Goal: Transaction & Acquisition: Purchase product/service

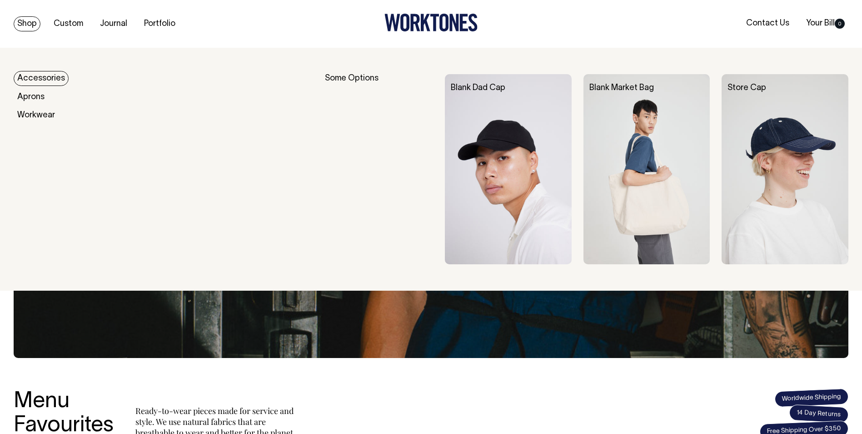
click at [51, 77] on link "Accessories" at bounding box center [41, 78] width 55 height 15
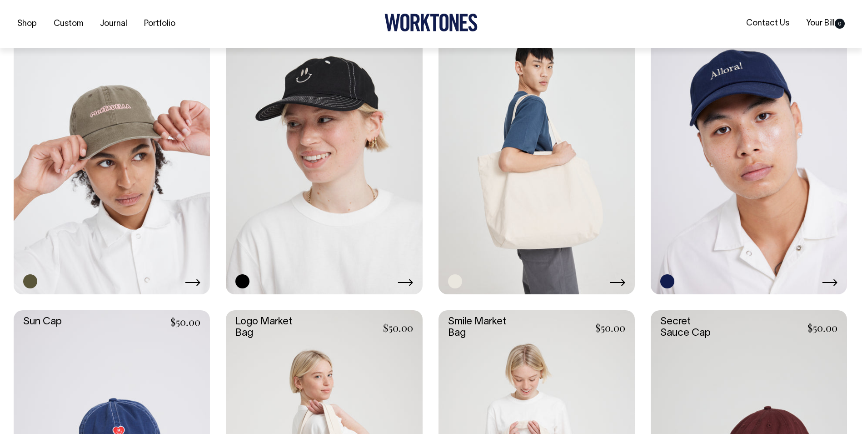
scroll to position [591, 0]
click at [137, 206] on link at bounding box center [112, 146] width 196 height 294
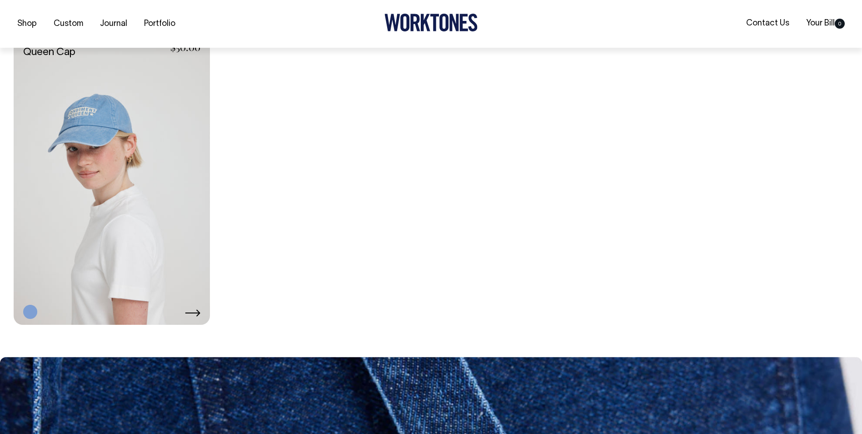
scroll to position [1182, 0]
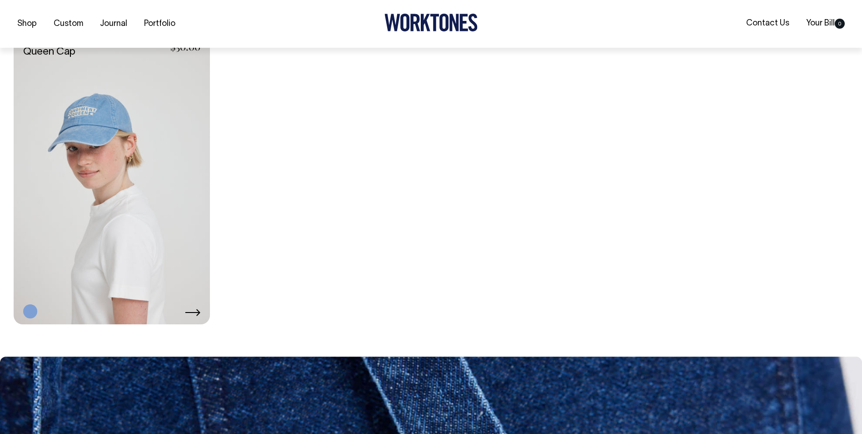
click at [129, 220] on link at bounding box center [112, 177] width 196 height 294
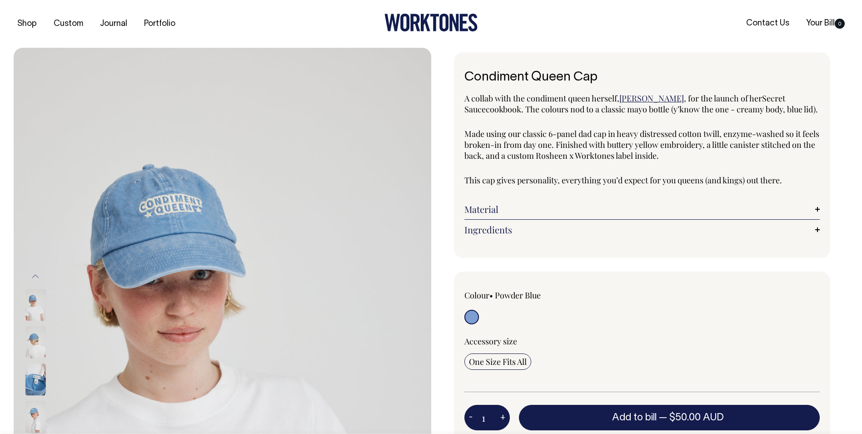
click at [30, 382] on img at bounding box center [35, 380] width 20 height 32
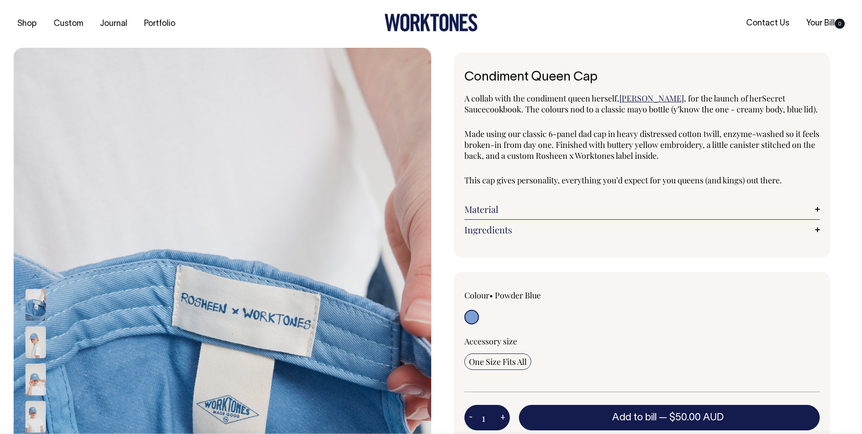
click at [42, 419] on img at bounding box center [35, 417] width 20 height 32
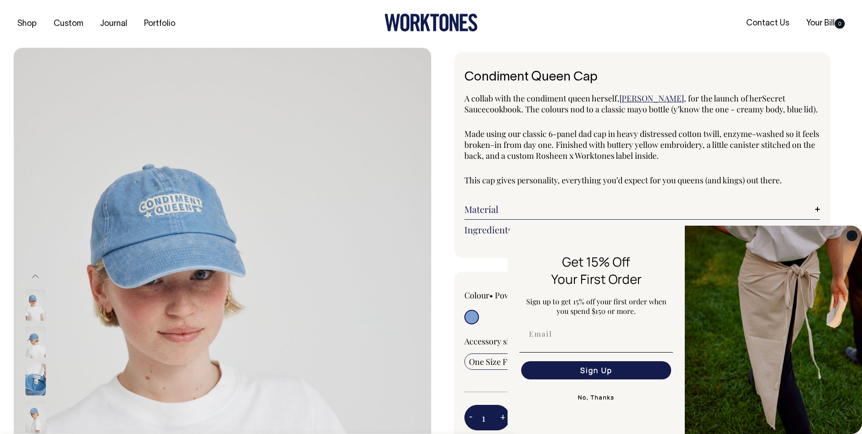
click at [855, 232] on circle "Close dialog" at bounding box center [852, 235] width 10 height 10
